Goal: Use online tool/utility: Utilize a website feature to perform a specific function

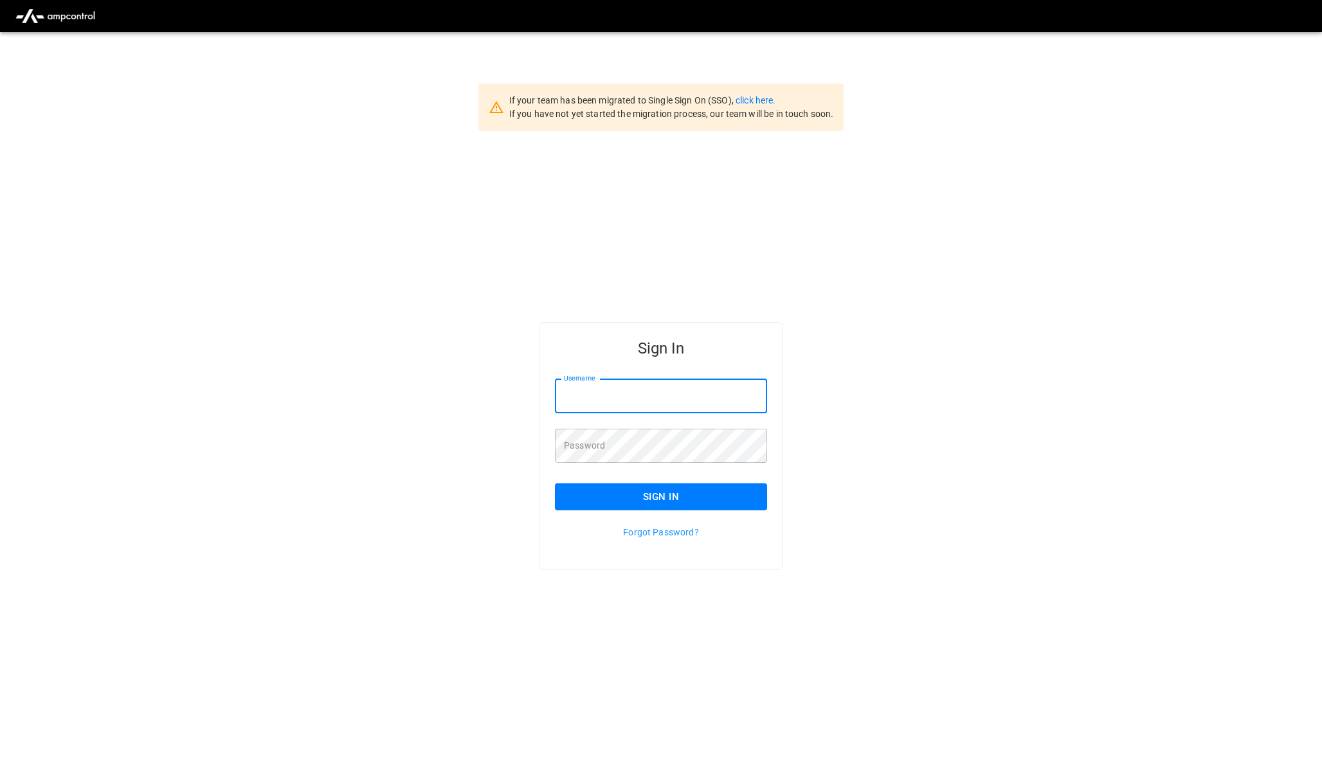
click at [610, 379] on input "Username" at bounding box center [661, 396] width 212 height 34
type input "**********"
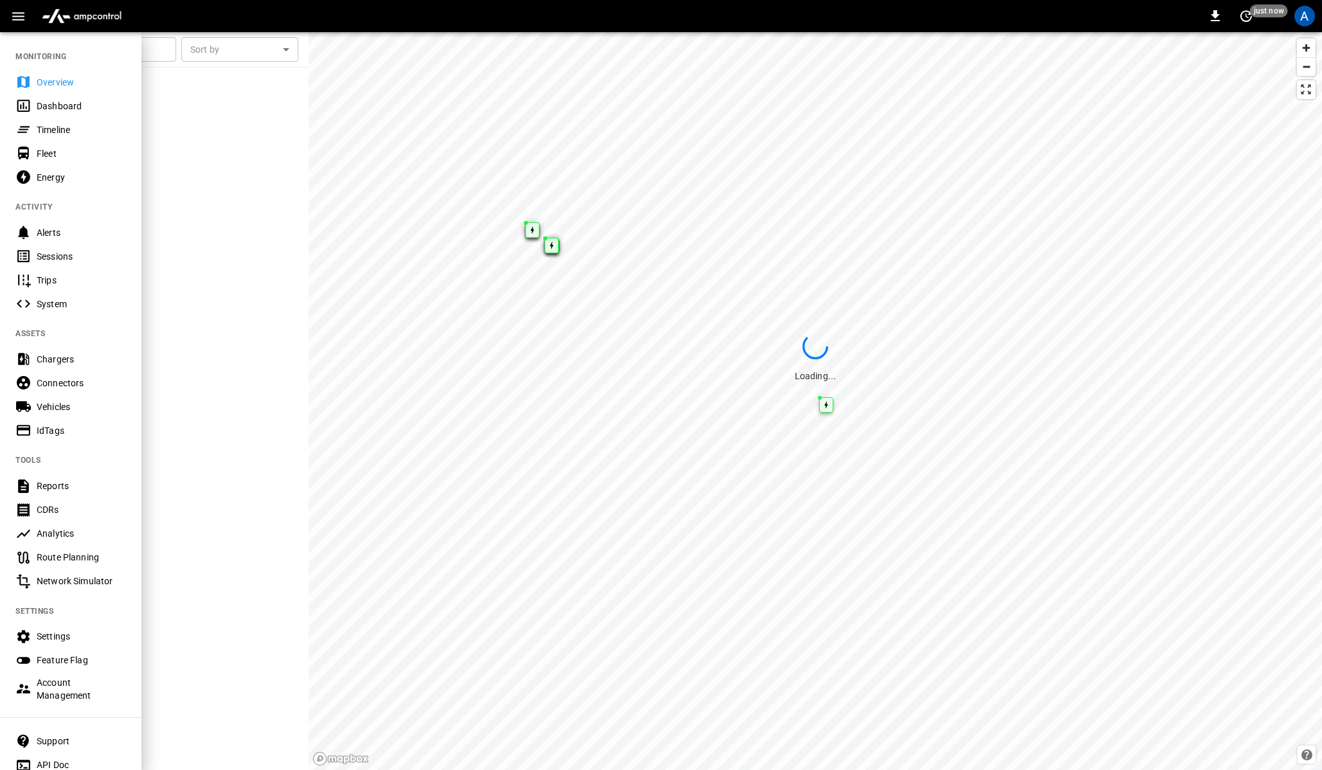
click at [66, 560] on div "Route Planning" at bounding box center [81, 557] width 89 height 13
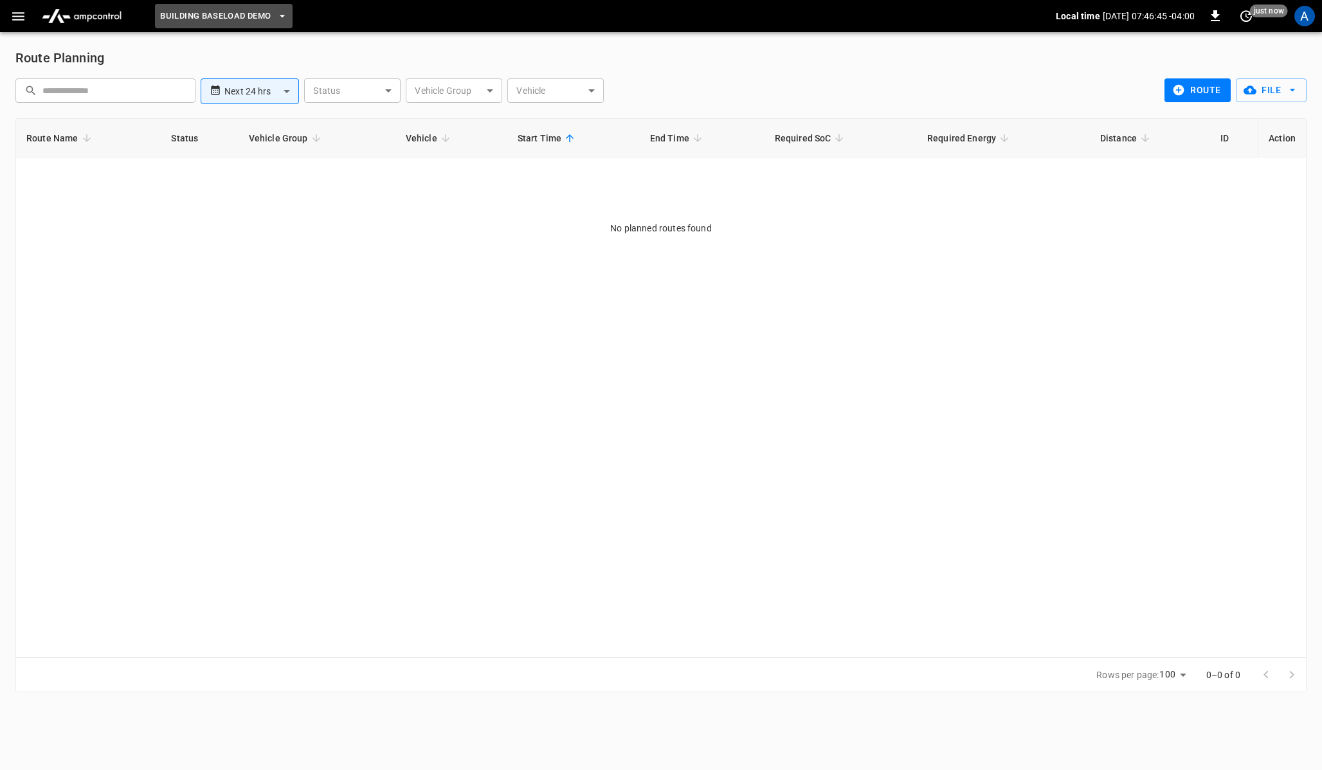
click at [279, 19] on icon "button" at bounding box center [282, 16] width 13 height 13
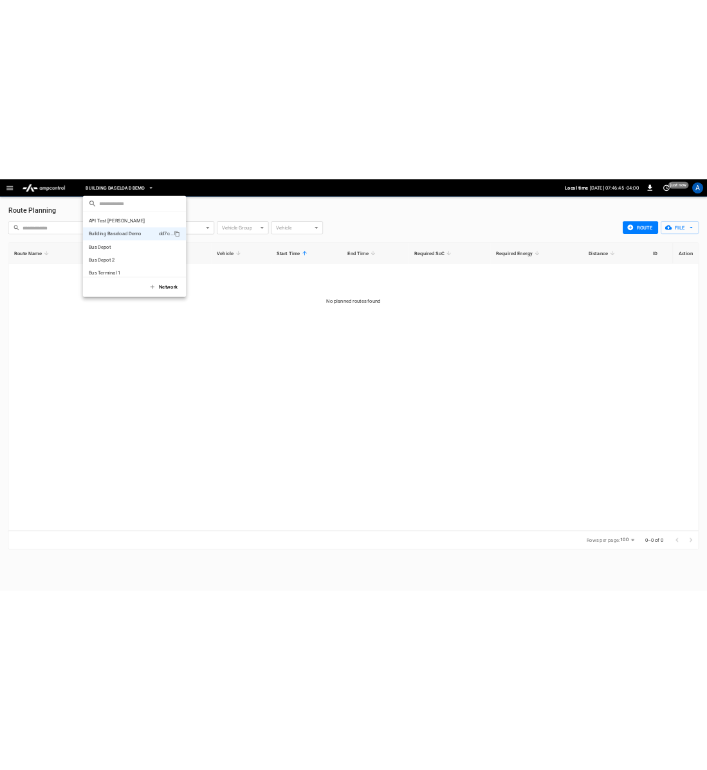
scroll to position [21, 0]
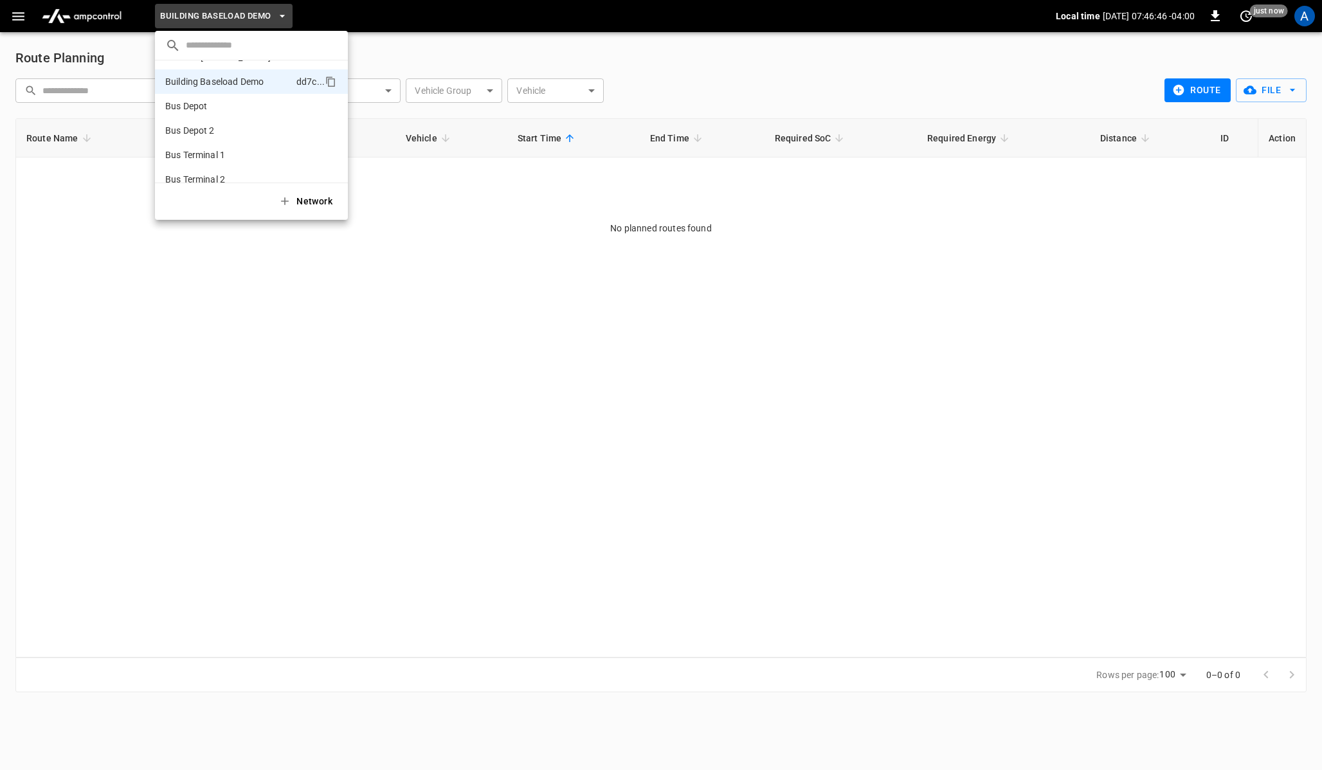
click at [419, 38] on div at bounding box center [661, 385] width 1322 height 770
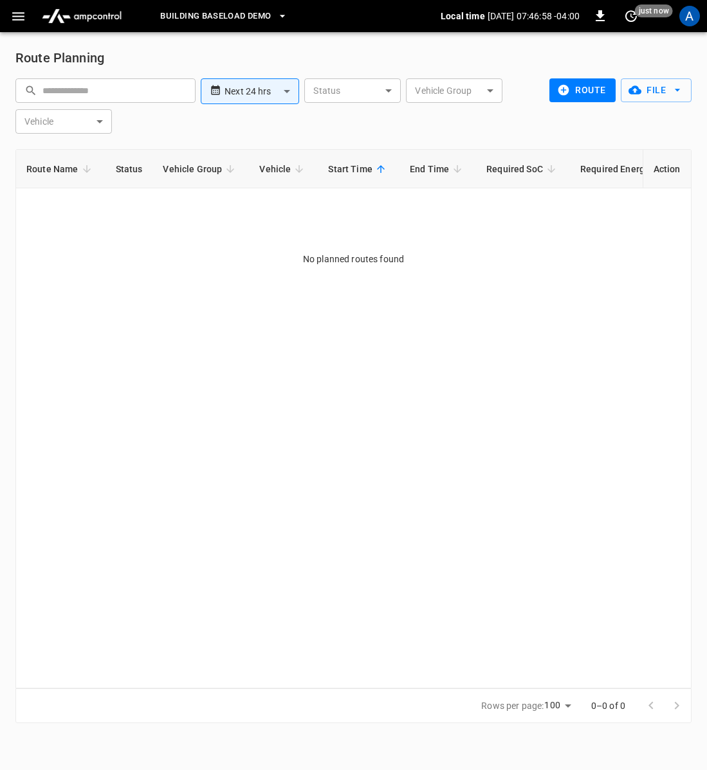
click at [234, 22] on span "Building Baseload Demo" at bounding box center [215, 16] width 111 height 15
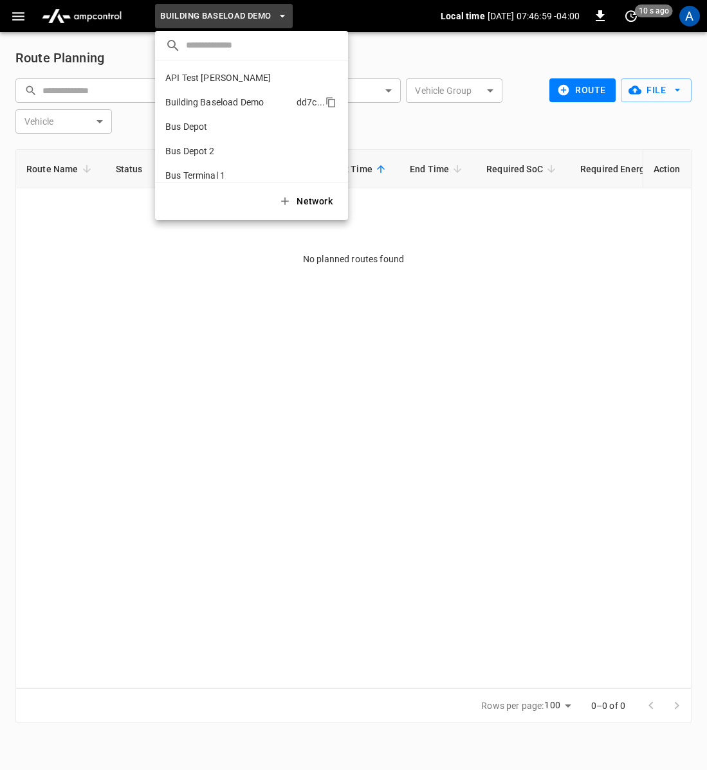
scroll to position [21, 0]
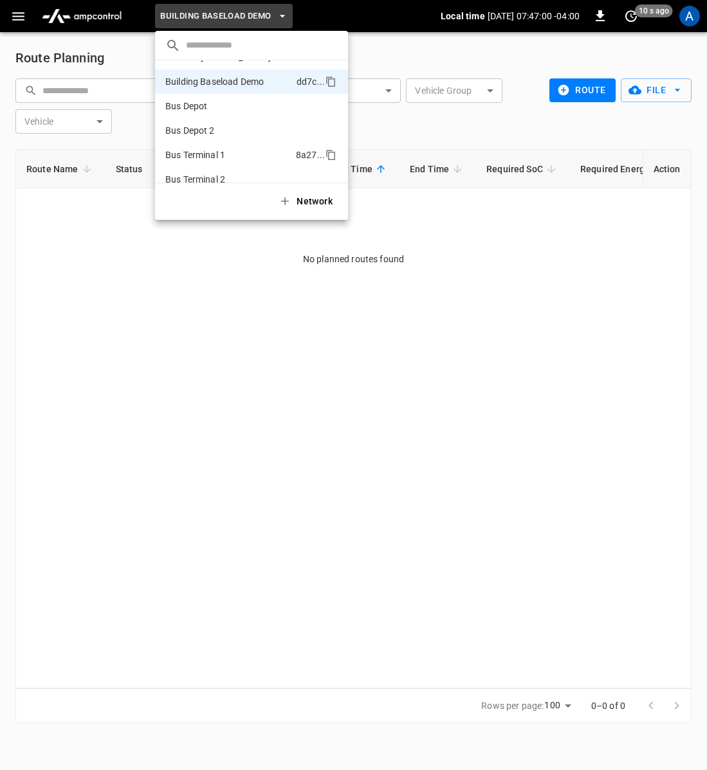
click at [213, 150] on p "Bus Terminal 1" at bounding box center [227, 155] width 125 height 13
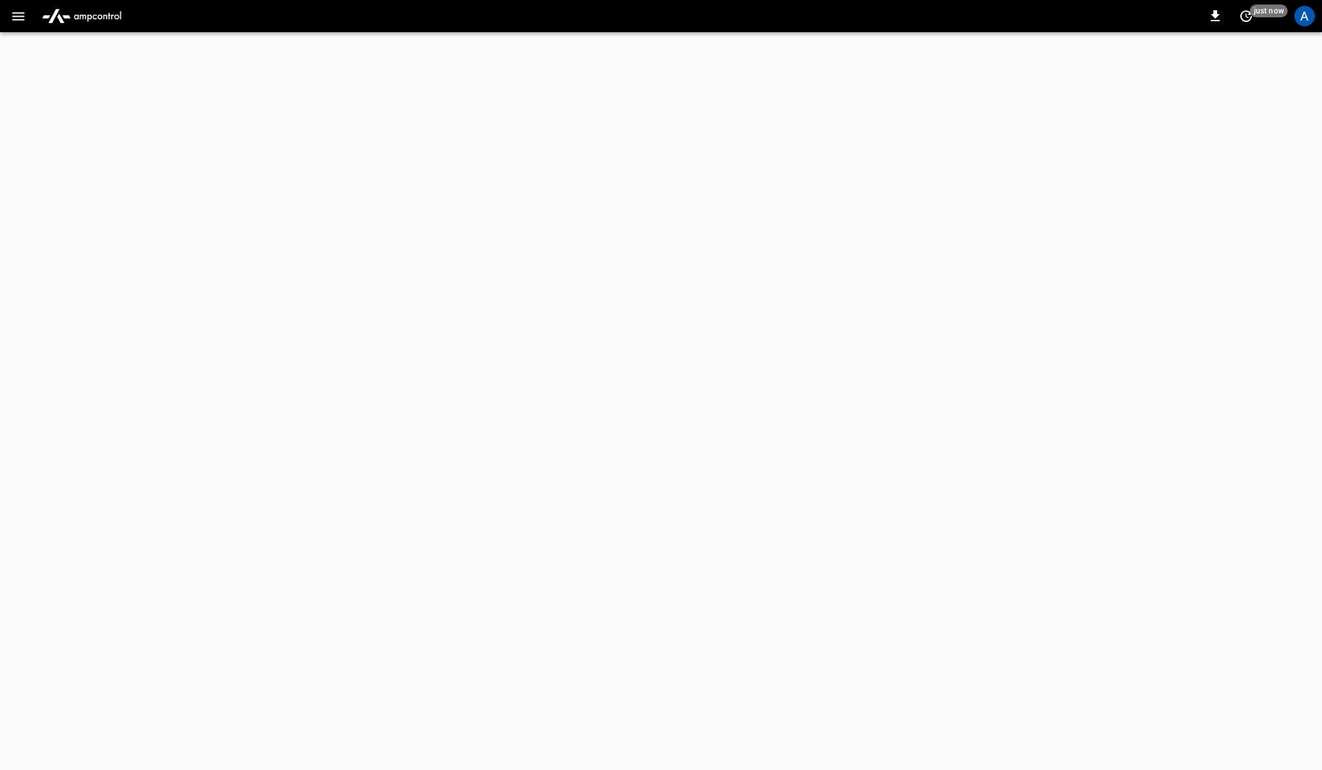
click at [16, 15] on icon "button" at bounding box center [18, 16] width 12 height 8
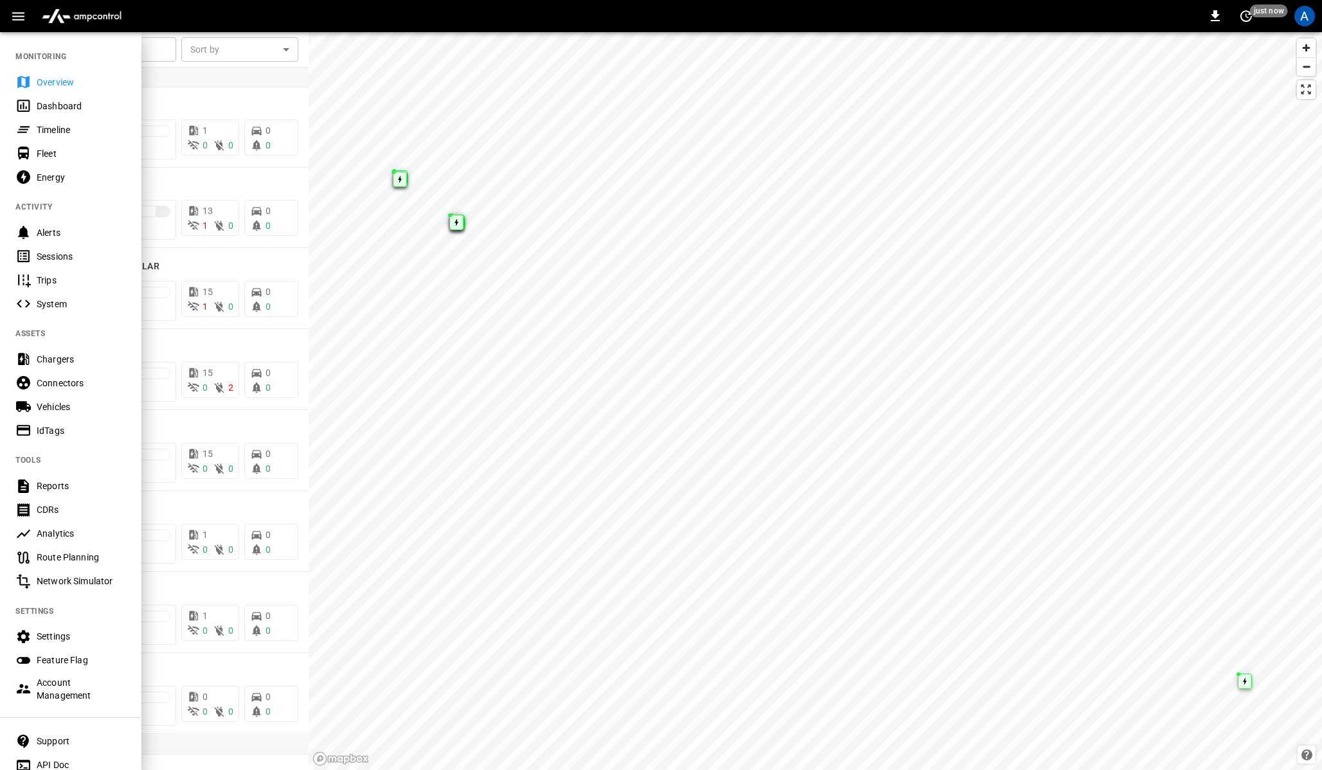
click at [59, 550] on Planning-listitem "Route Planning" at bounding box center [70, 558] width 141 height 24
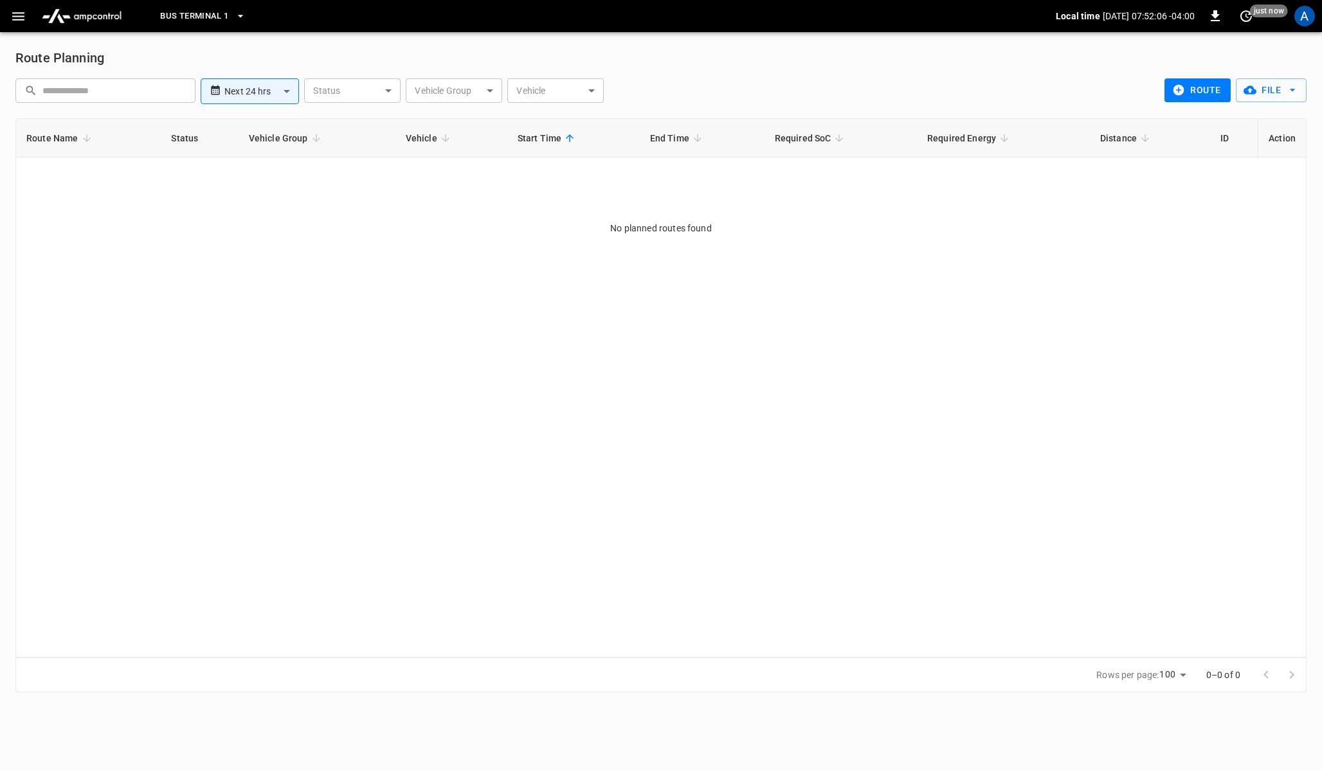
click at [1187, 94] on button "route" at bounding box center [1197, 90] width 66 height 24
